Goal: Information Seeking & Learning: Learn about a topic

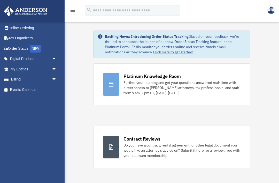
click at [160, 81] on div "Further your learning and get your questions answered real-time with direct acc…" at bounding box center [181, 87] width 117 height 15
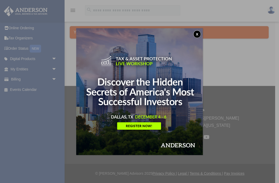
click at [37, 123] on div "x" at bounding box center [139, 91] width 279 height 183
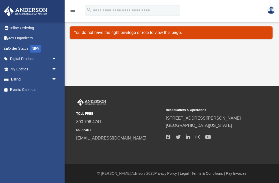
click at [30, 59] on link "Digital Products arrow_drop_down" at bounding box center [34, 59] width 61 height 10
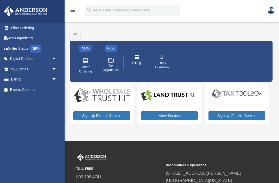
click at [172, 114] on link "View Service" at bounding box center [169, 115] width 57 height 9
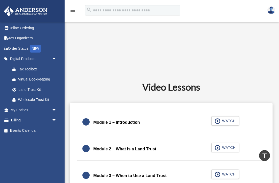
scroll to position [227, 0]
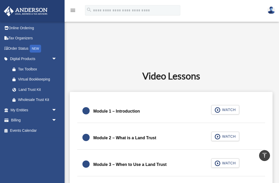
click at [229, 137] on span "WATCH" at bounding box center [228, 136] width 15 height 5
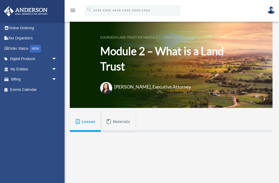
click at [115, 122] on span "Materials" at bounding box center [121, 121] width 17 height 9
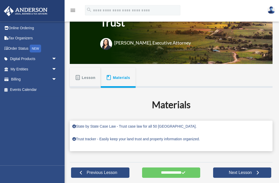
scroll to position [45, 0]
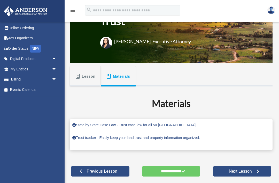
click at [85, 125] on link "State by State Case Law - Trust case law for all 50 United States." at bounding box center [134, 125] width 124 height 4
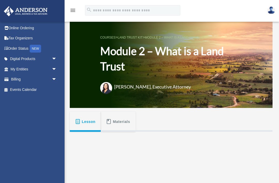
click at [121, 123] on span "Materials" at bounding box center [121, 121] width 17 height 9
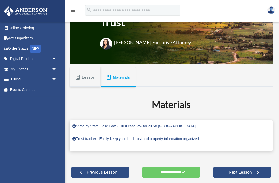
scroll to position [45, 0]
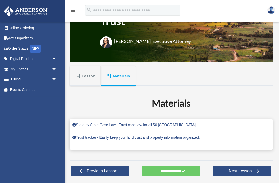
click at [164, 123] on link "State by State Case Law - Trust case law for all 50 United States." at bounding box center [134, 124] width 124 height 4
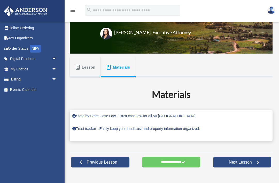
click at [151, 130] on link "Trust tracker - Easily keep your land trust and property information organized." at bounding box center [136, 128] width 128 height 4
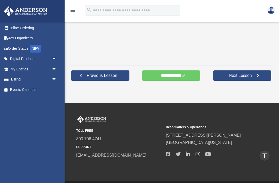
scroll to position [199, 0]
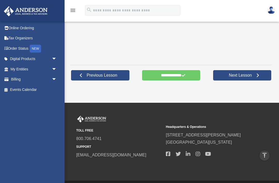
click at [245, 75] on span "Next Lesson" at bounding box center [240, 75] width 31 height 5
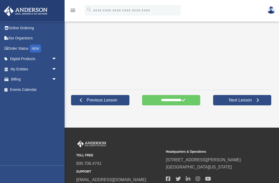
scroll to position [140, 0]
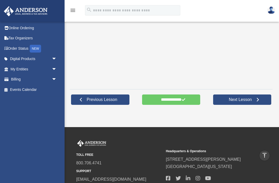
click at [245, 102] on span "Next Lesson" at bounding box center [240, 99] width 31 height 5
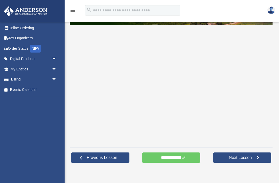
scroll to position [88, 0]
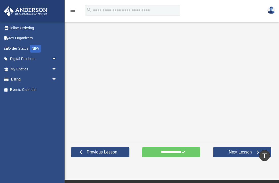
click at [244, 155] on link "Next Lesson" at bounding box center [242, 152] width 58 height 10
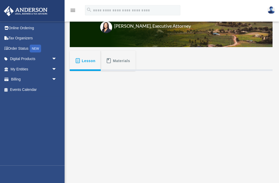
scroll to position [61, 0]
click at [120, 60] on span "Materials" at bounding box center [121, 60] width 17 height 9
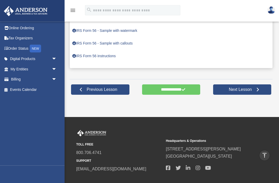
scroll to position [175, 0]
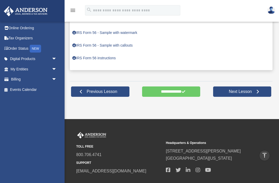
click at [248, 90] on span "Next Lesson" at bounding box center [240, 91] width 31 height 5
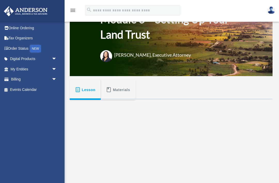
scroll to position [32, 0]
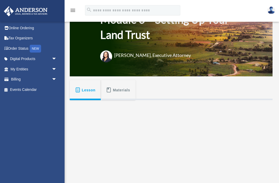
click at [124, 90] on span "Materials" at bounding box center [121, 89] width 17 height 9
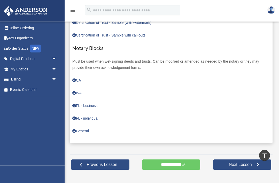
scroll to position [275, 0]
click at [82, 133] on link "General" at bounding box center [80, 131] width 17 height 4
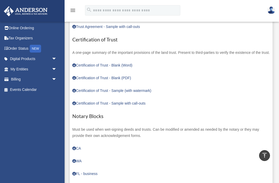
scroll to position [207, 0]
click at [91, 80] on link "Certification of Trust - Blank (PDF)" at bounding box center [101, 77] width 59 height 4
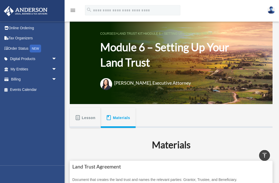
scroll to position [0, 0]
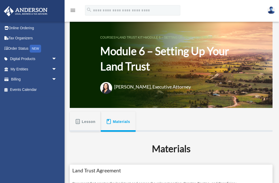
click at [154, 63] on h1 "Module 6 – Setting Up Your Land Trust" at bounding box center [171, 58] width 142 height 30
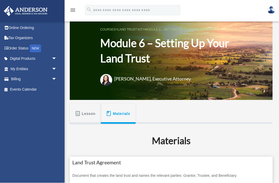
scroll to position [8, 0]
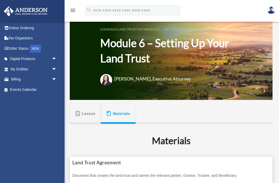
click at [81, 114] on button "Lesson" at bounding box center [85, 113] width 31 height 20
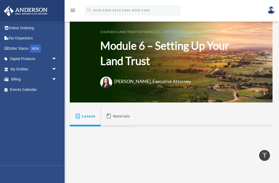
scroll to position [0, 0]
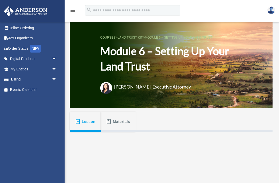
click at [121, 123] on span "Materials" at bounding box center [121, 121] width 17 height 9
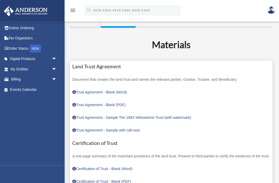
scroll to position [104, 0]
click at [104, 105] on link "Trust Agreement - Blank (PDF)" at bounding box center [98, 105] width 53 height 4
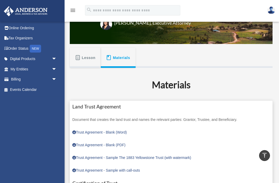
scroll to position [0, 0]
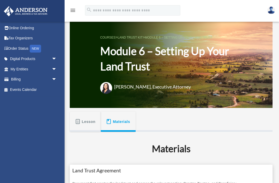
click at [85, 118] on span "Lesson" at bounding box center [89, 121] width 14 height 9
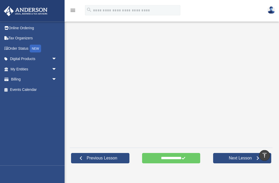
scroll to position [116, 0]
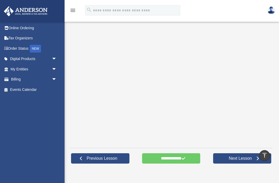
click at [239, 159] on span "Next Lesson" at bounding box center [240, 157] width 31 height 5
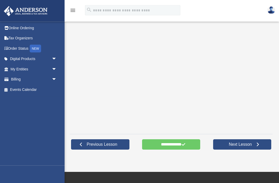
scroll to position [95, 0]
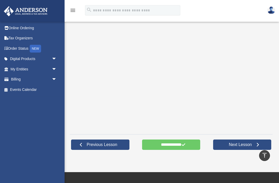
click at [245, 148] on link "Next Lesson" at bounding box center [242, 144] width 58 height 10
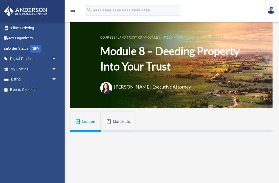
click at [120, 120] on span "Materials" at bounding box center [121, 121] width 17 height 9
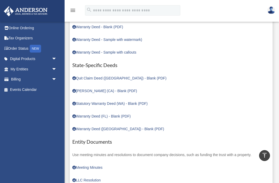
scroll to position [190, 0]
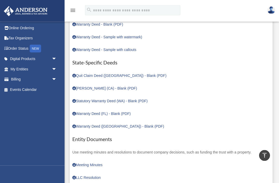
click at [92, 175] on link "LLC Resolution" at bounding box center [86, 177] width 28 height 4
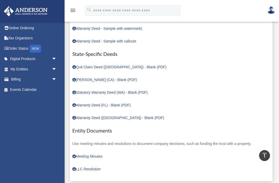
click at [91, 154] on link "Meeting Minutes" at bounding box center [87, 156] width 30 height 4
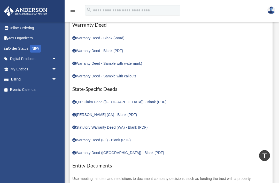
scroll to position [165, 0]
click at [92, 49] on link "Warranty Deed - Blank (PDF)" at bounding box center [97, 50] width 51 height 4
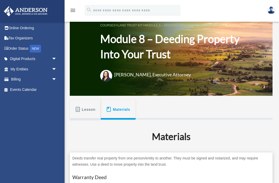
scroll to position [13, 0]
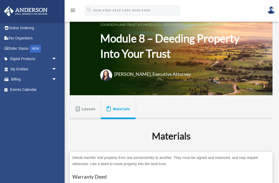
click at [175, 61] on h1 "Module 8 – Deeding Property Into Your Trust" at bounding box center [171, 46] width 142 height 30
click at [83, 109] on span "Lesson" at bounding box center [89, 108] width 14 height 9
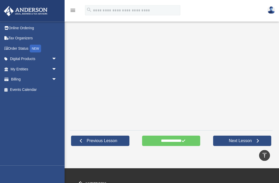
scroll to position [134, 0]
click at [242, 143] on link "Next Lesson" at bounding box center [242, 140] width 58 height 10
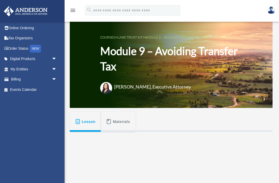
click at [123, 119] on span "Materials" at bounding box center [121, 121] width 17 height 9
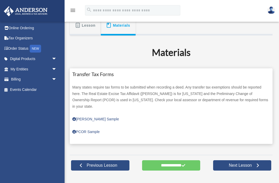
scroll to position [99, 0]
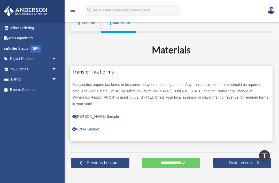
click at [241, 160] on span "Next Lesson" at bounding box center [240, 162] width 31 height 5
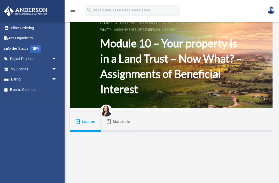
click at [275, 11] on img at bounding box center [271, 9] width 8 height 7
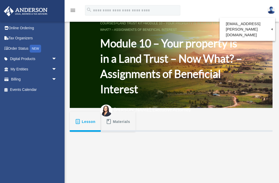
click at [194, 36] on link "Logout" at bounding box center [187, 34] width 52 height 11
